Goal: Task Accomplishment & Management: Manage account settings

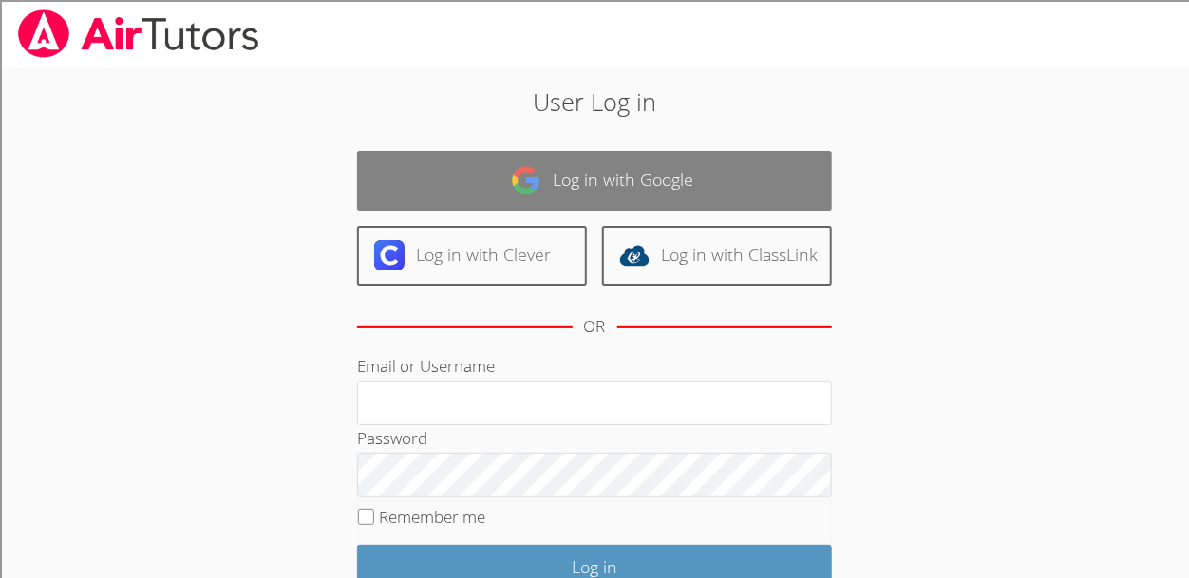
click at [565, 199] on link "Log in with Google" at bounding box center [594, 181] width 475 height 60
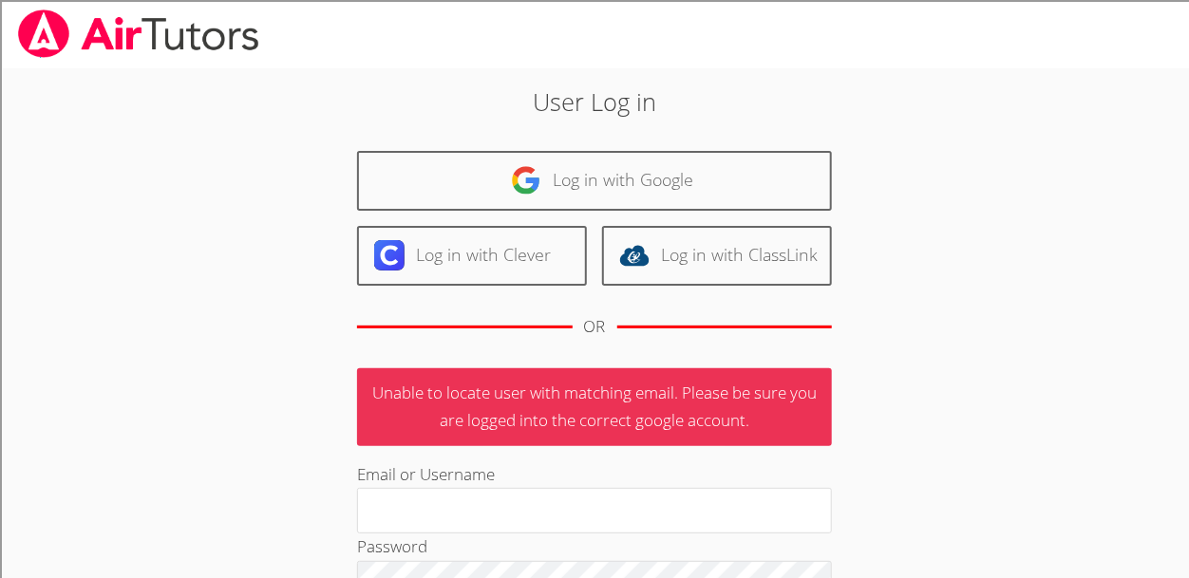
click at [565, 199] on link "Log in with Google" at bounding box center [594, 181] width 475 height 60
